Goal: Information Seeking & Learning: Learn about a topic

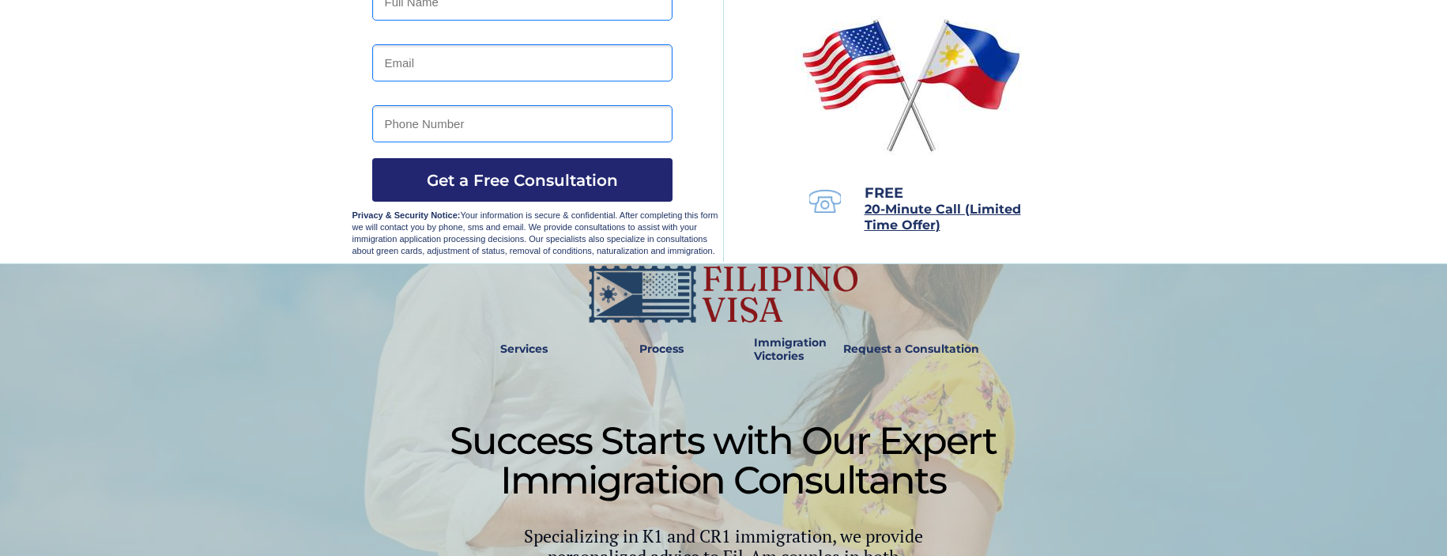
scroll to position [237, 0]
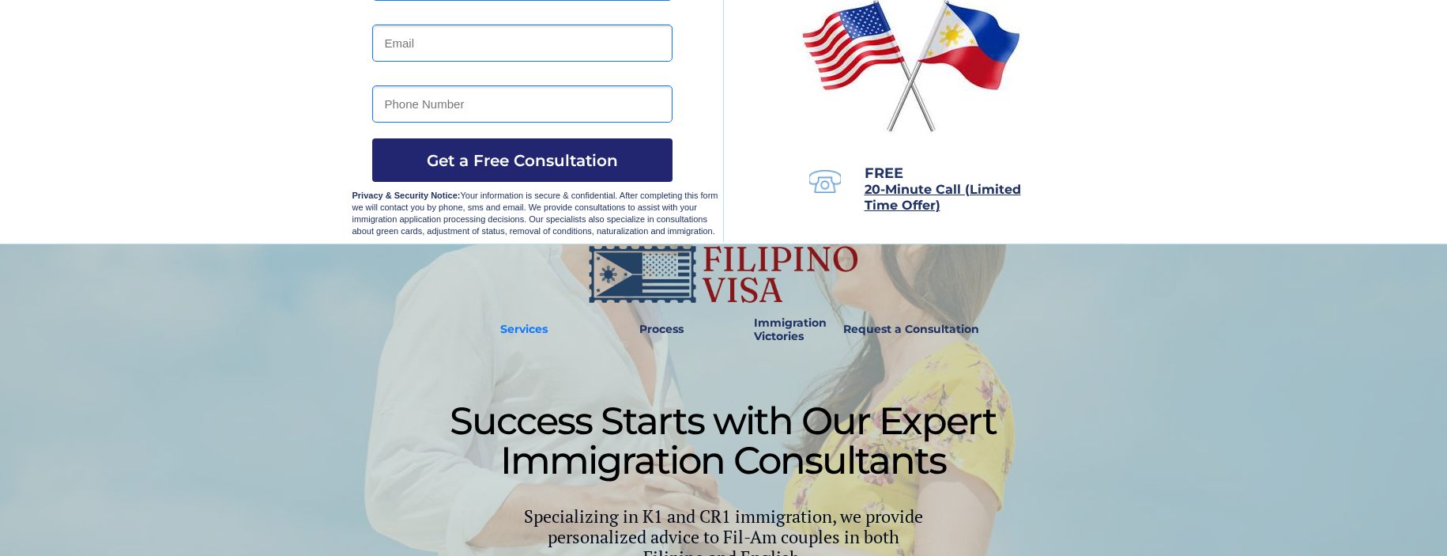
click at [510, 333] on strong "Services" at bounding box center [523, 329] width 47 height 14
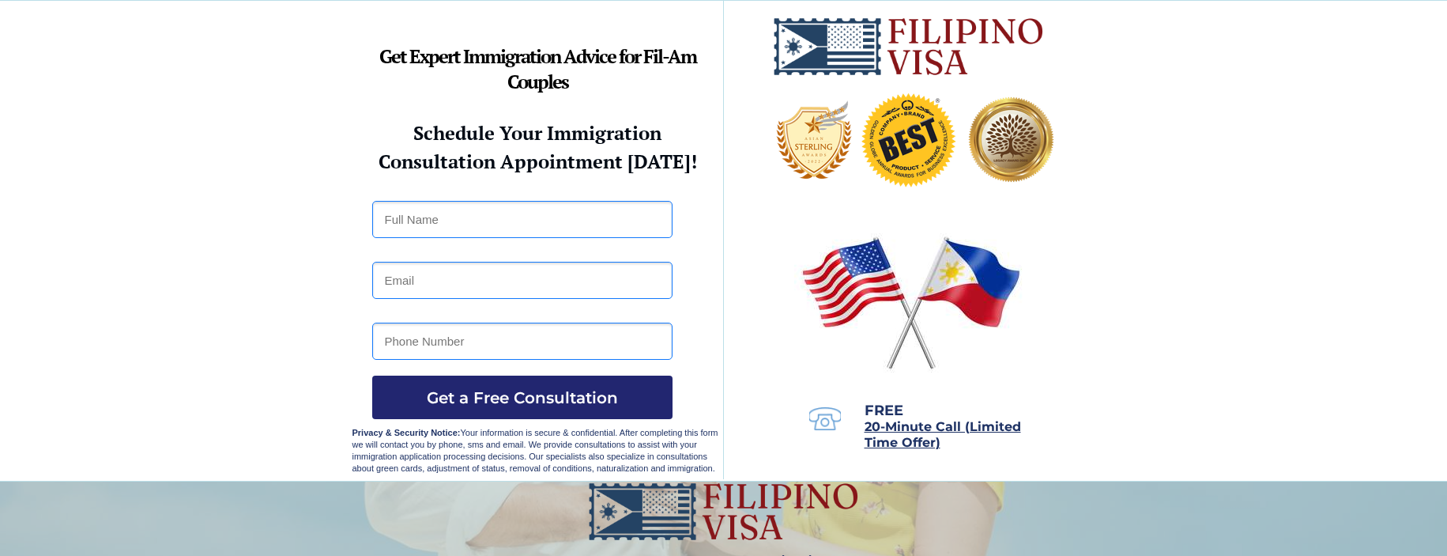
click at [943, 35] on img at bounding box center [908, 47] width 273 height 60
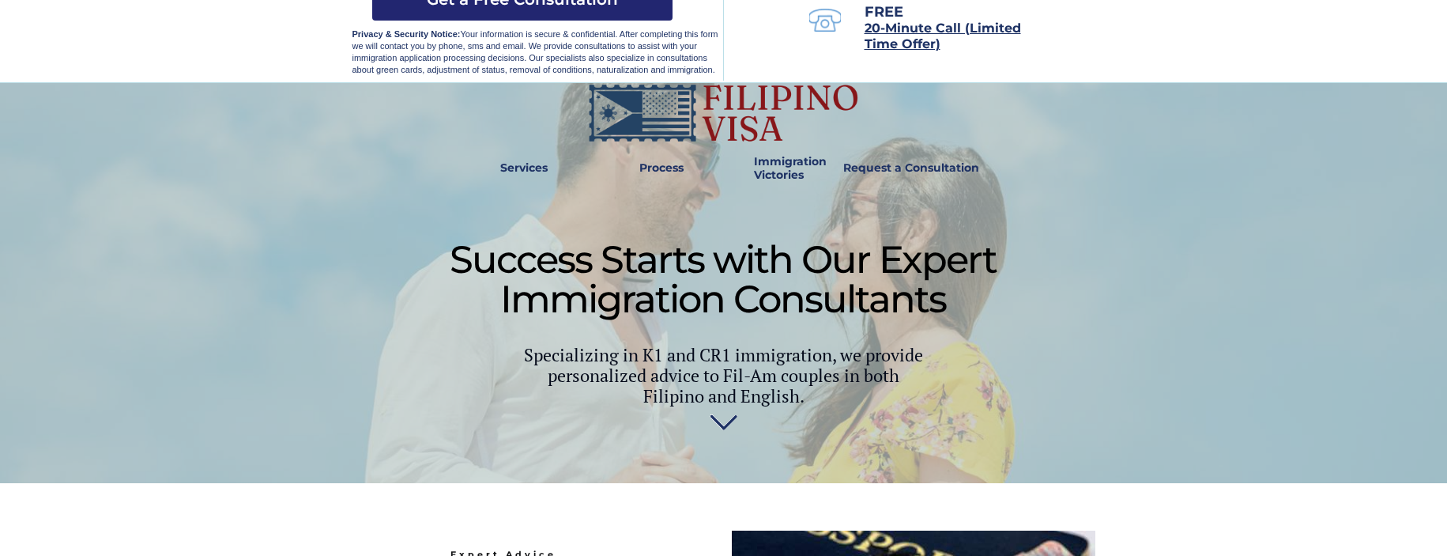
scroll to position [395, 0]
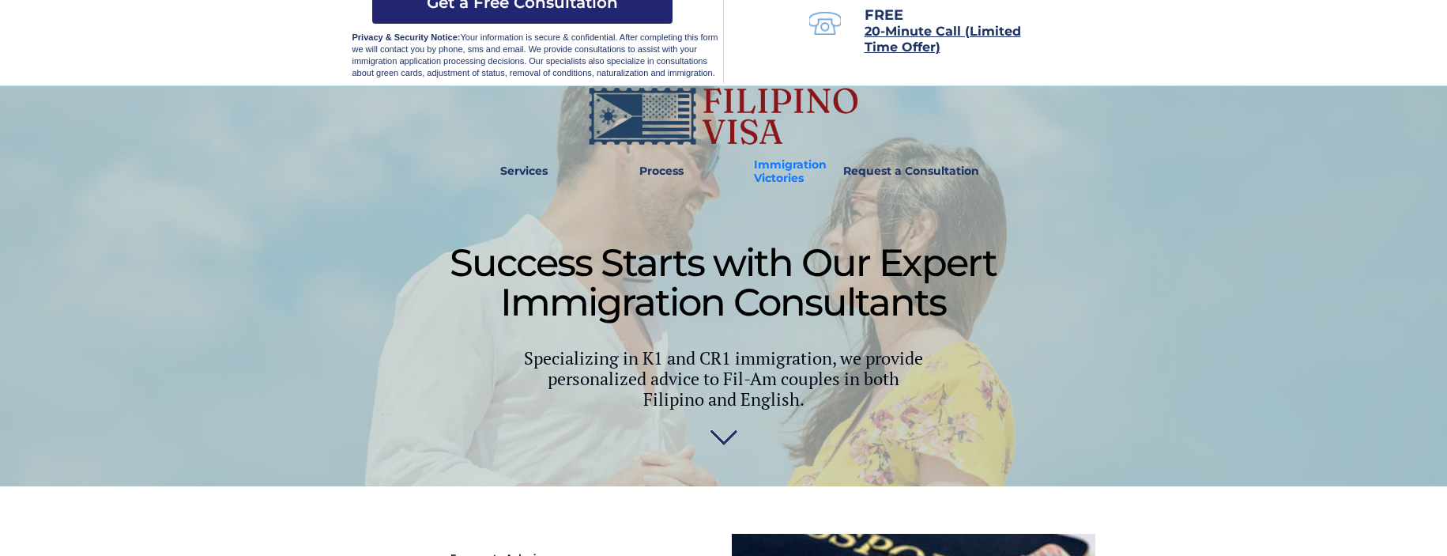
click at [788, 175] on strong "Immigration Victories" at bounding box center [790, 171] width 73 height 28
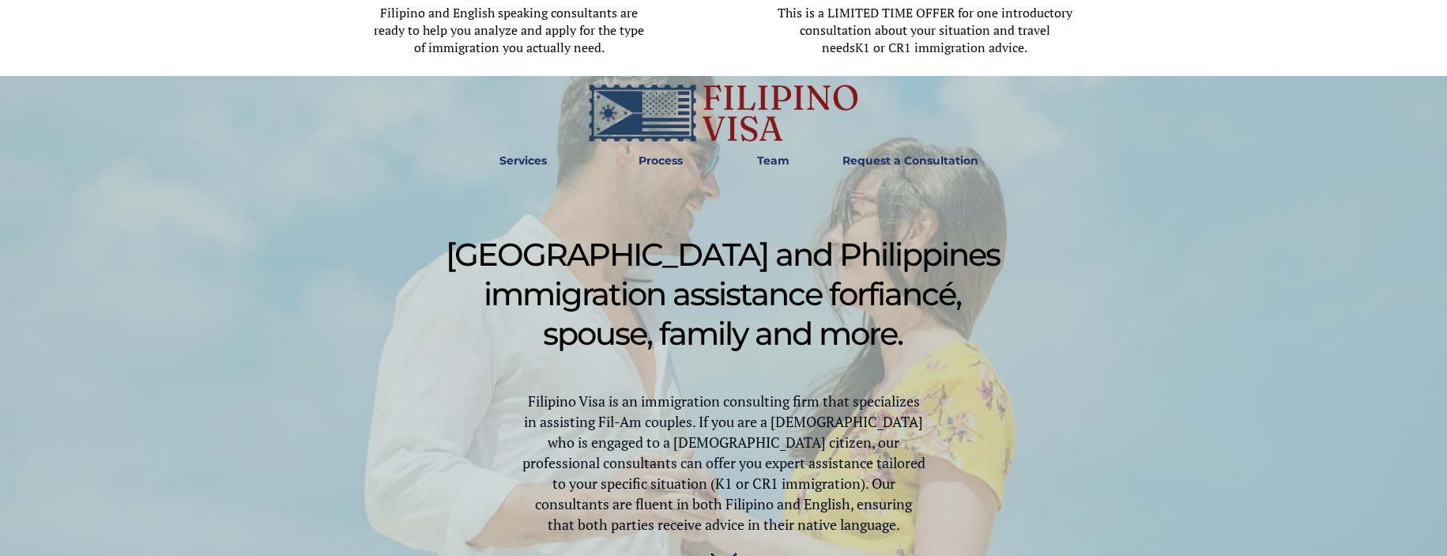
scroll to position [632, 0]
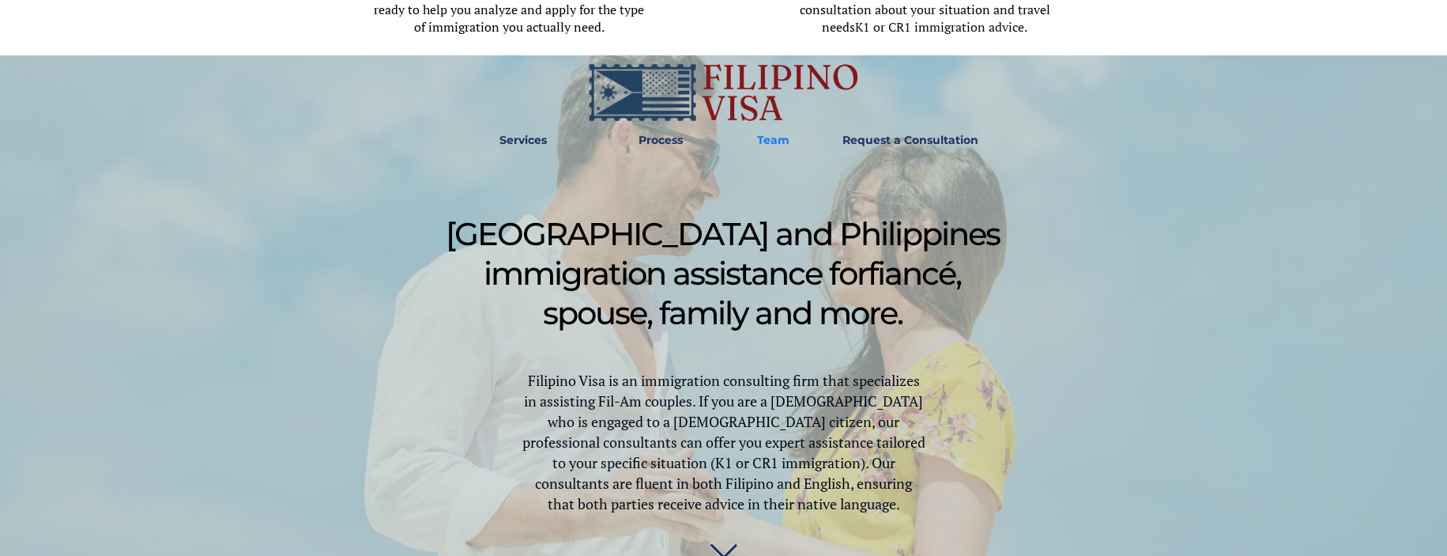
click at [767, 142] on strong "Team" at bounding box center [773, 140] width 32 height 14
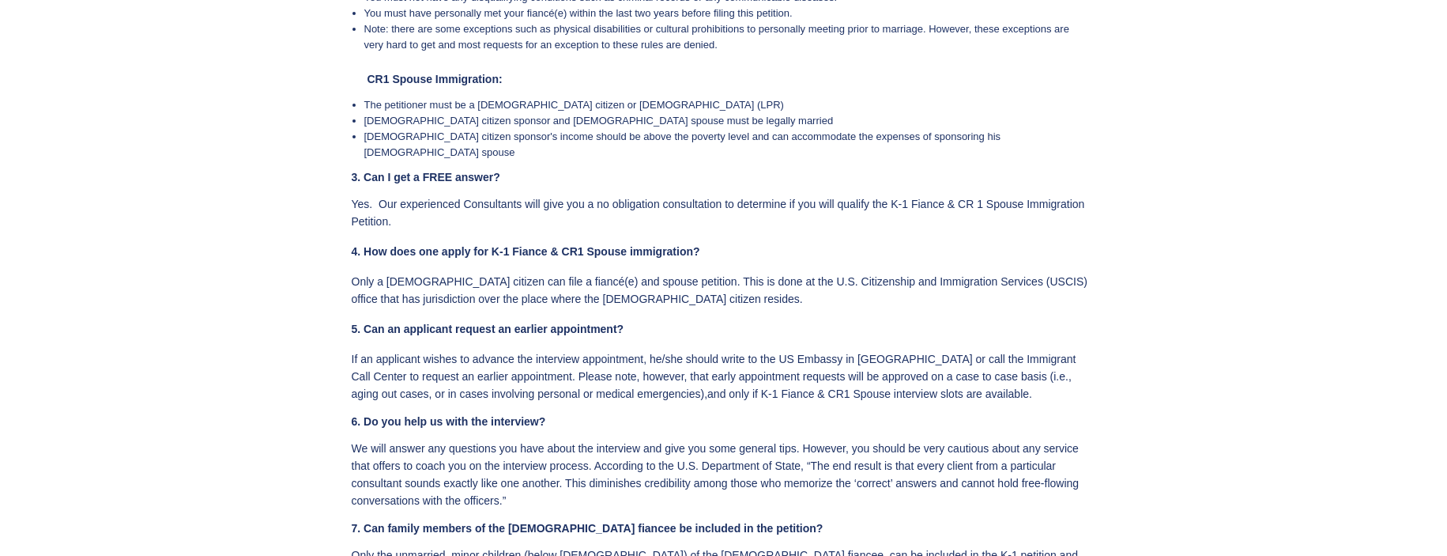
scroll to position [3521, 0]
